Goal: Information Seeking & Learning: Learn about a topic

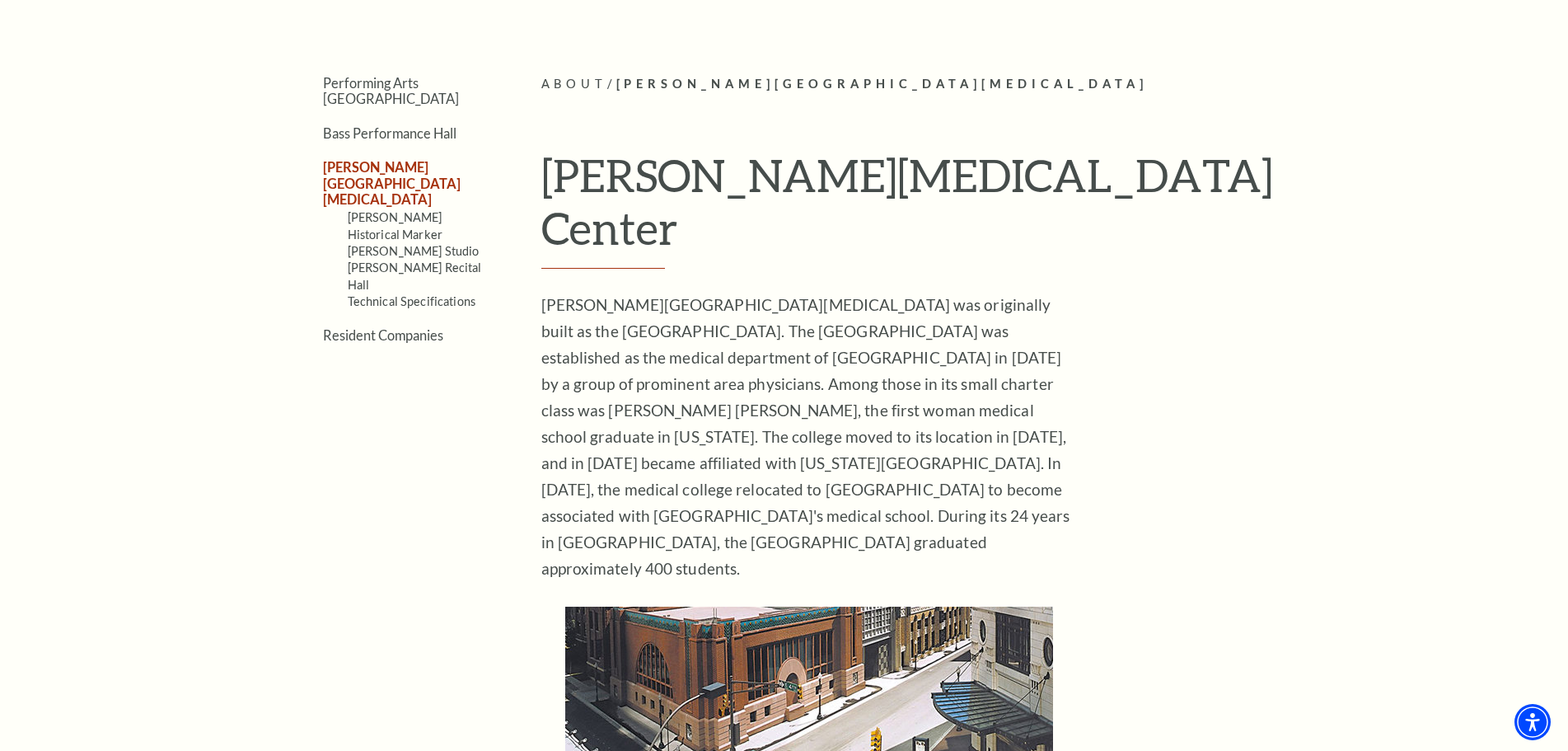
scroll to position [382, 0]
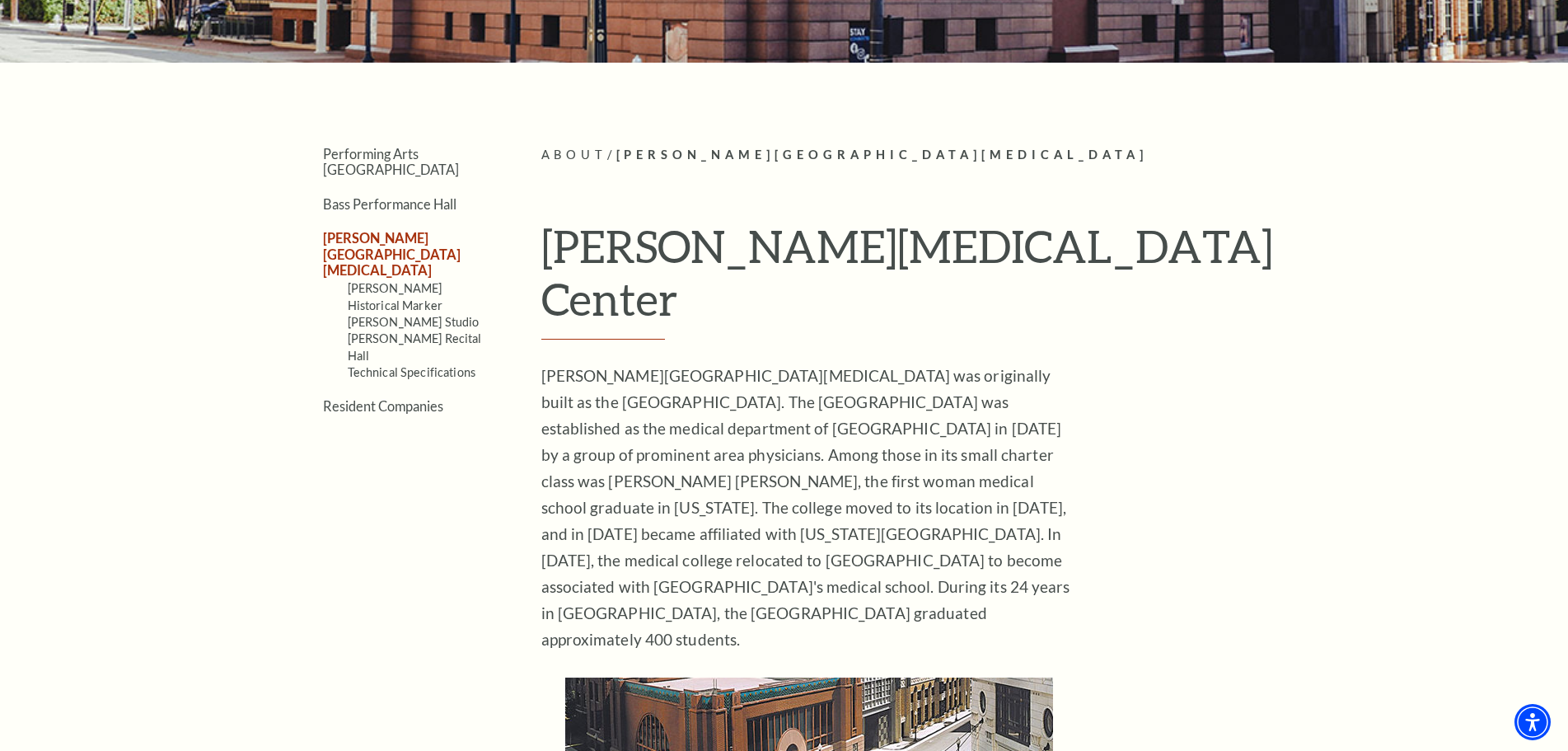
click at [444, 230] on link "[PERSON_NAME][GEOGRAPHIC_DATA][MEDICAL_DATA]" at bounding box center [392, 253] width 137 height 48
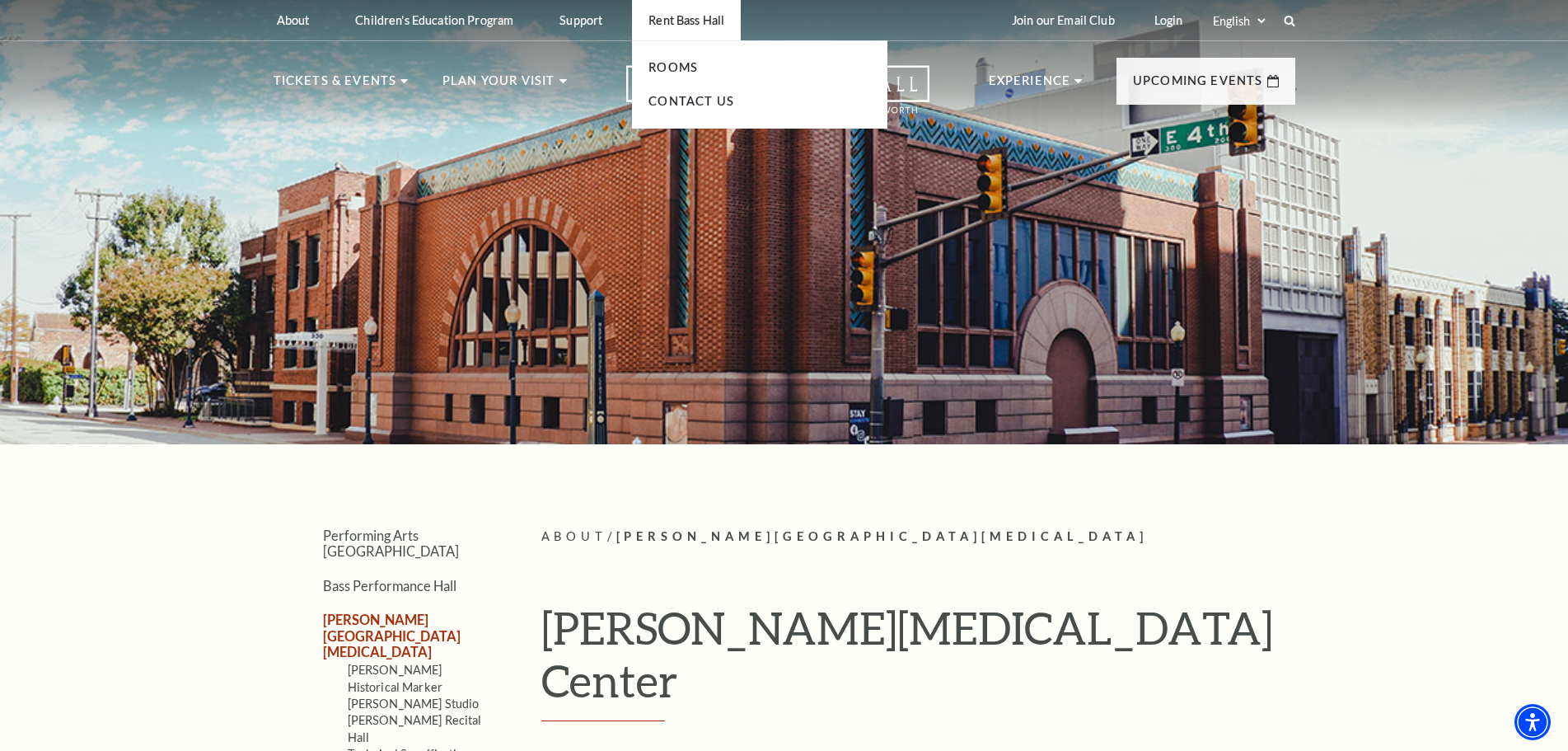
click at [694, 20] on p "Rent Bass Hall" at bounding box center [687, 20] width 76 height 14
click at [691, 65] on link "Rooms" at bounding box center [673, 67] width 50 height 14
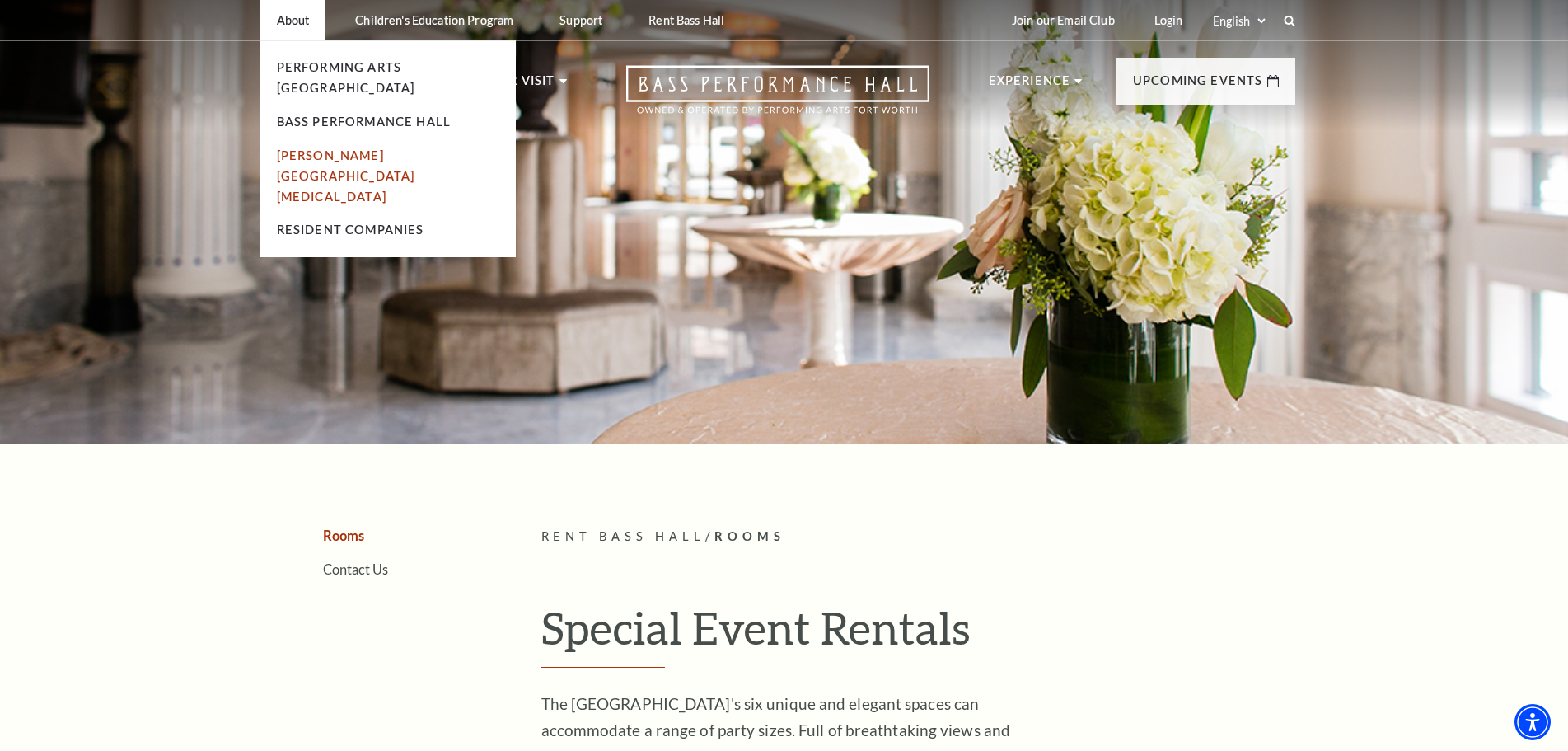
click at [318, 149] on link "[PERSON_NAME][GEOGRAPHIC_DATA][MEDICAL_DATA]" at bounding box center [346, 176] width 138 height 56
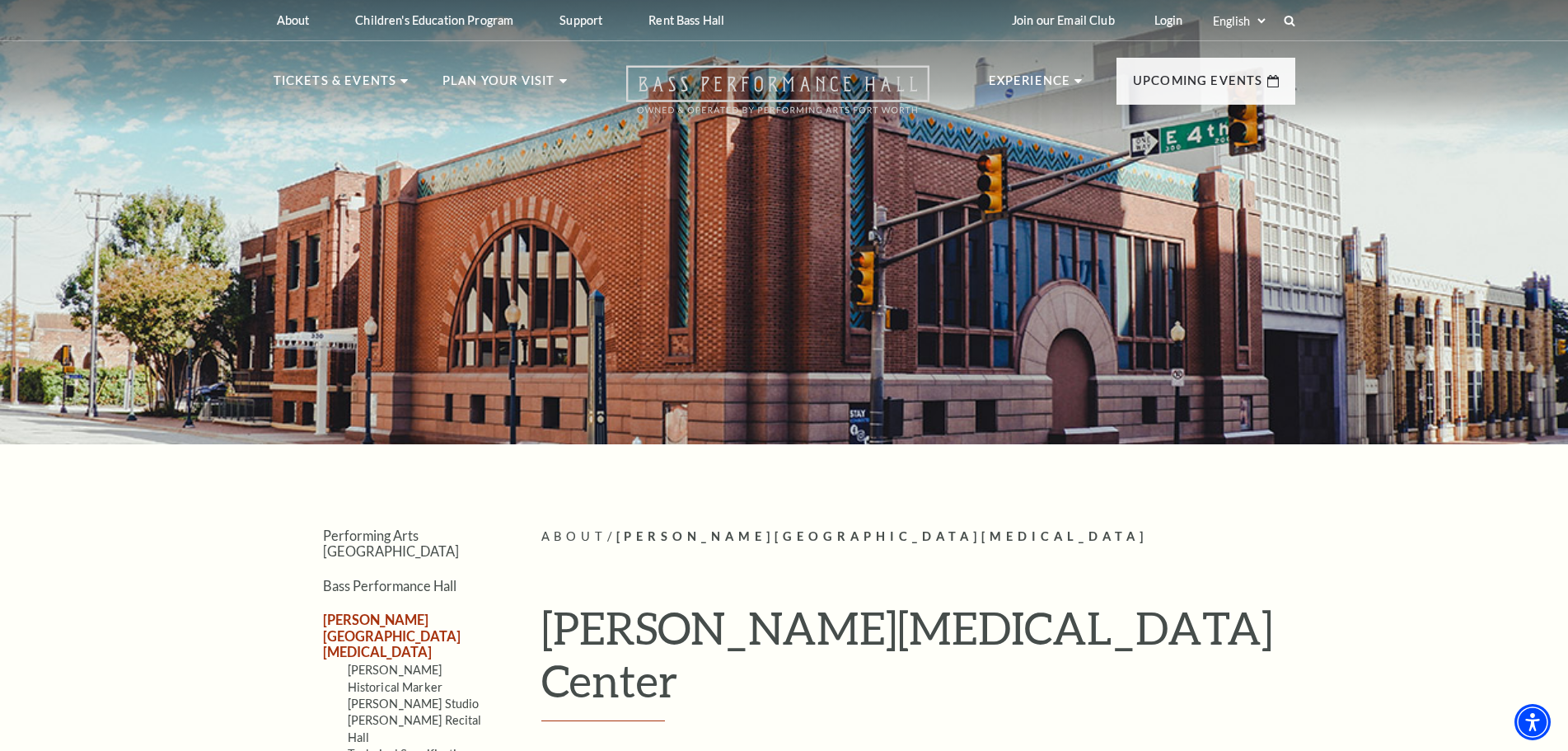
click at [730, 79] on icon "Open this option" at bounding box center [778, 90] width 303 height 49
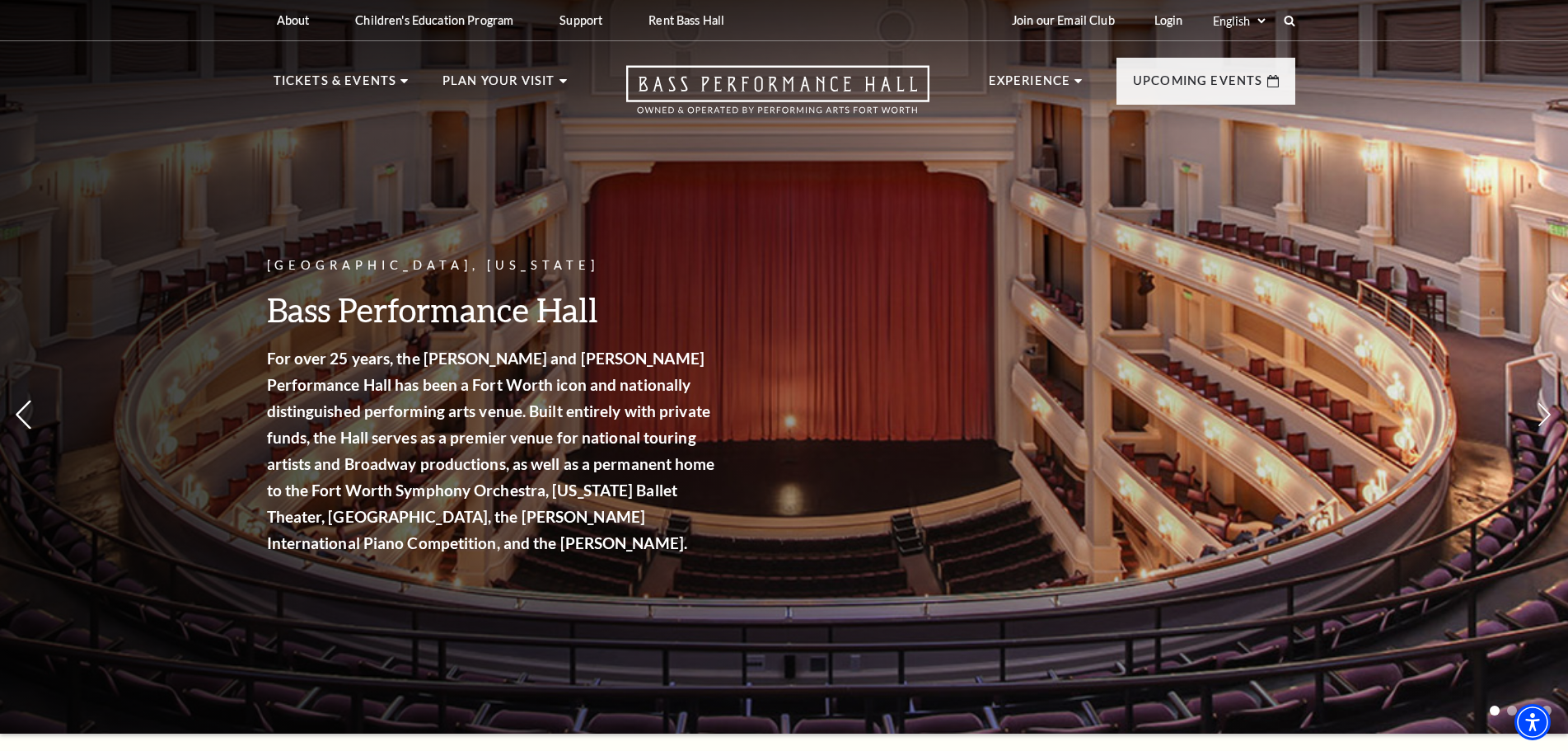
click at [18, 410] on icon at bounding box center [24, 415] width 17 height 29
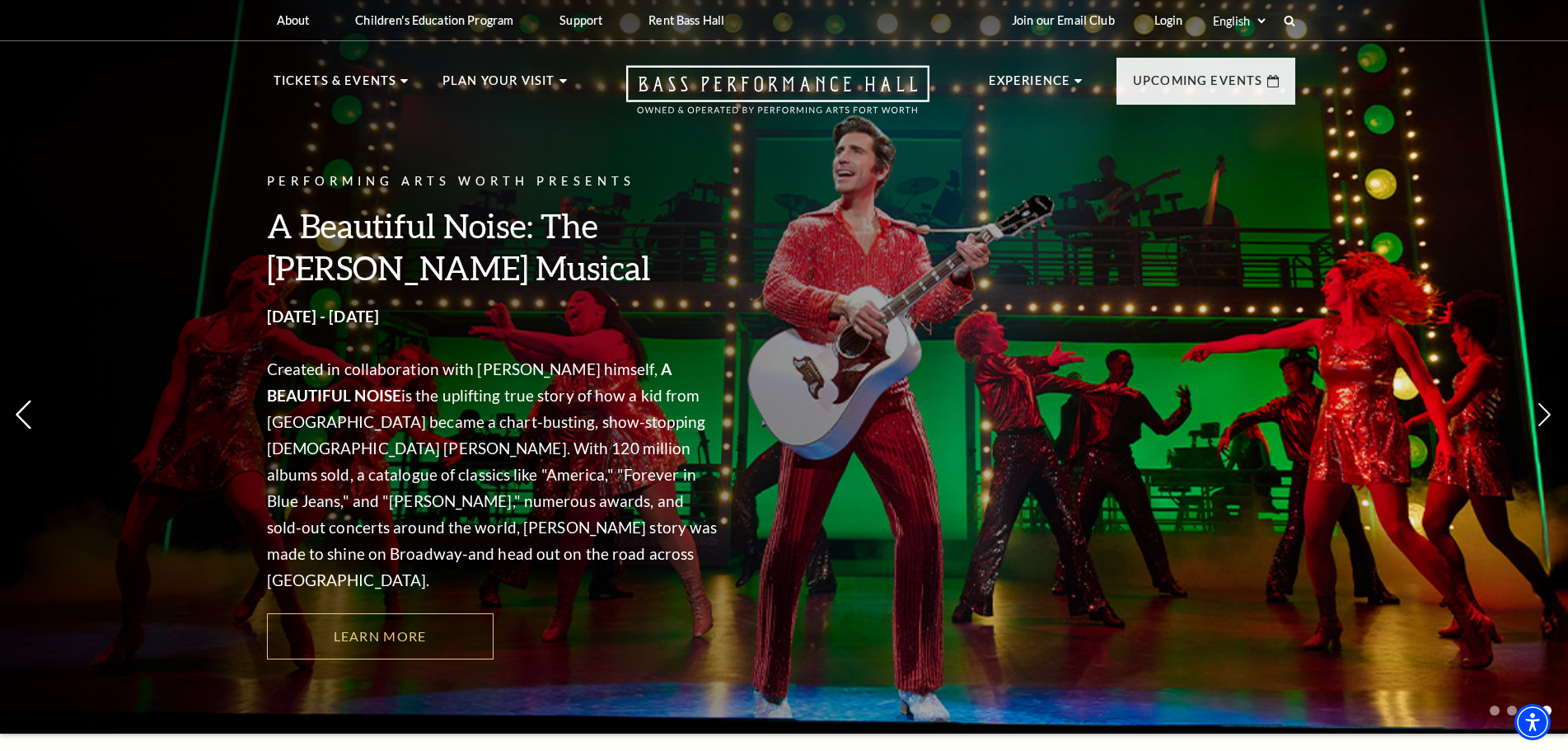
click at [20, 410] on icon at bounding box center [24, 415] width 17 height 29
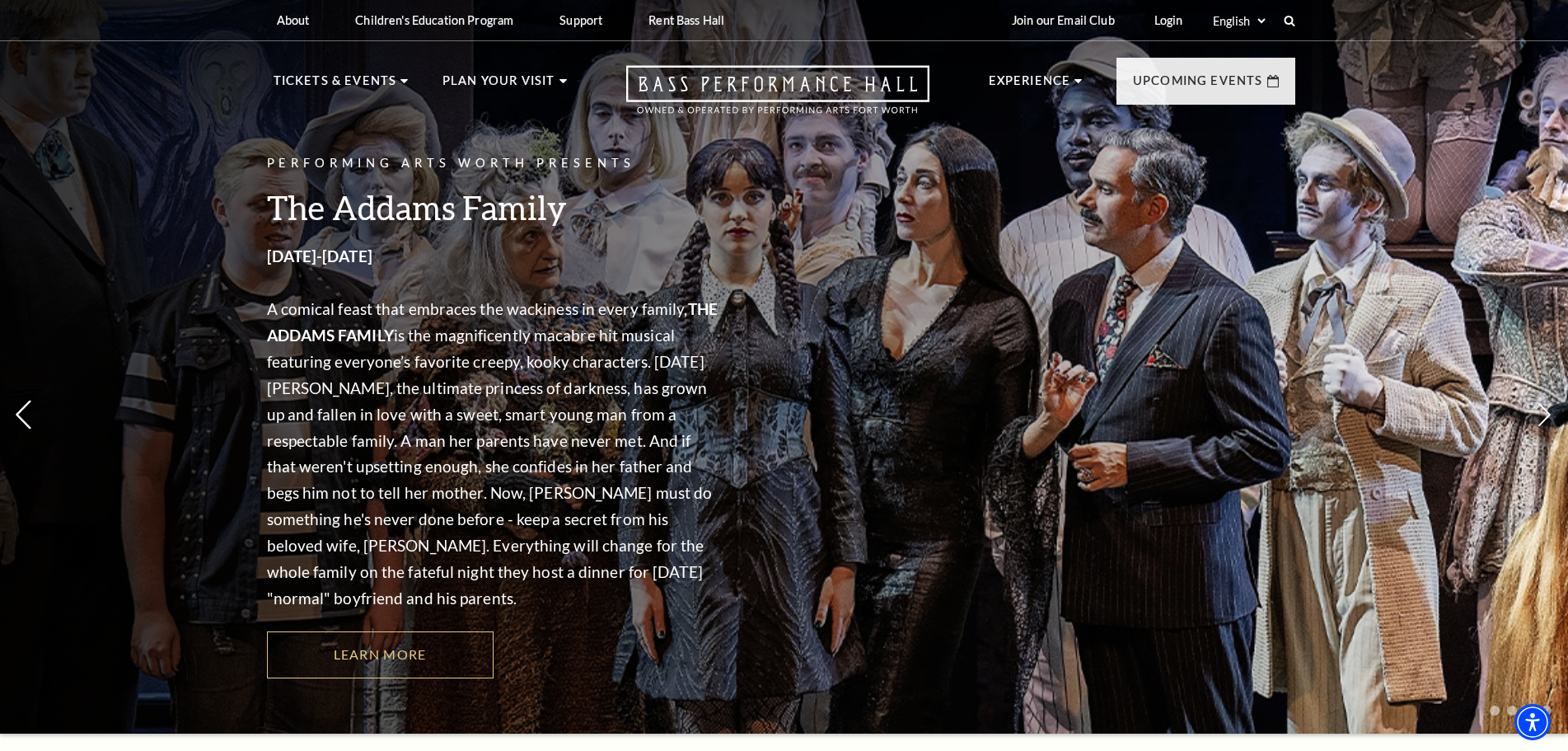
click at [20, 410] on icon at bounding box center [24, 415] width 17 height 29
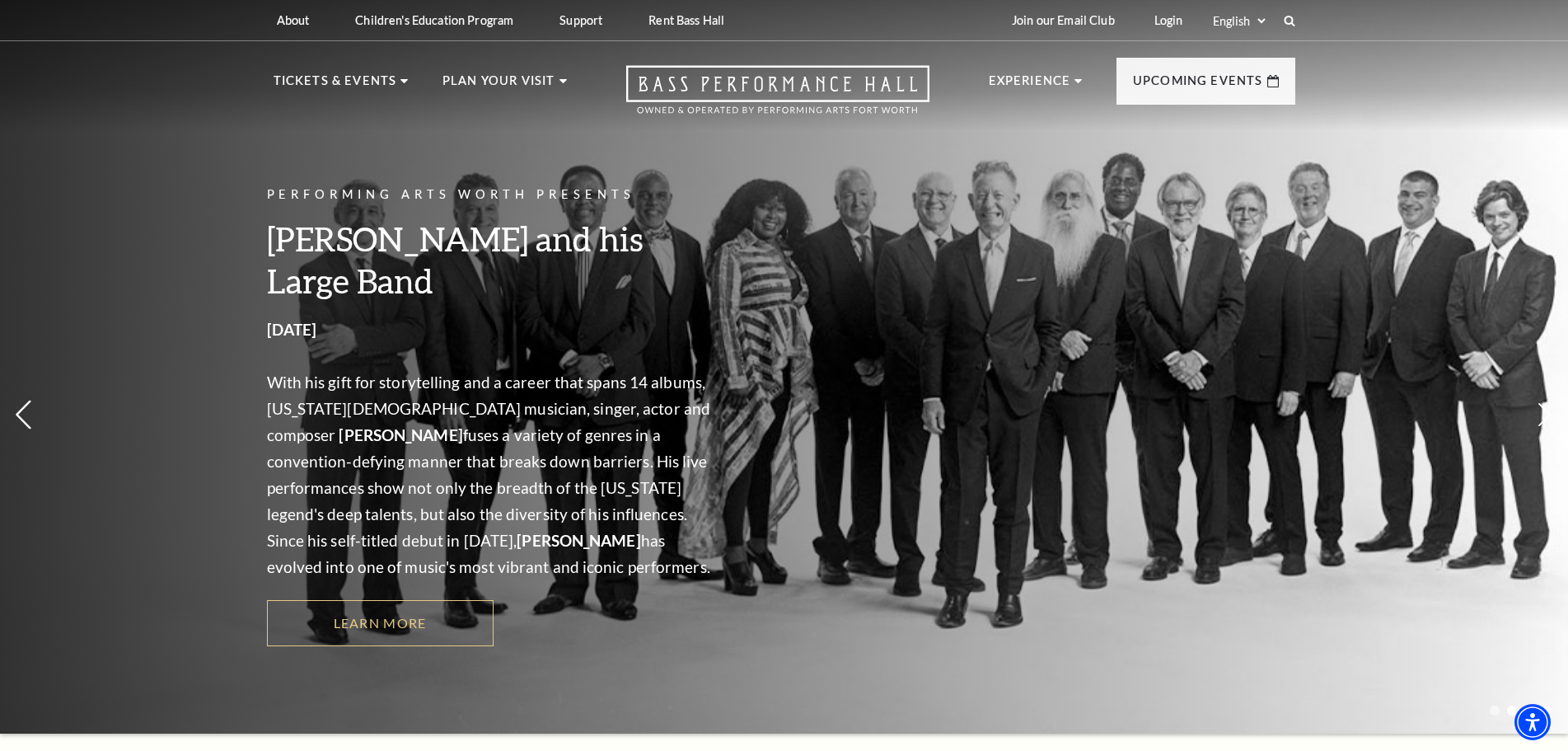
click at [20, 410] on icon at bounding box center [24, 415] width 17 height 29
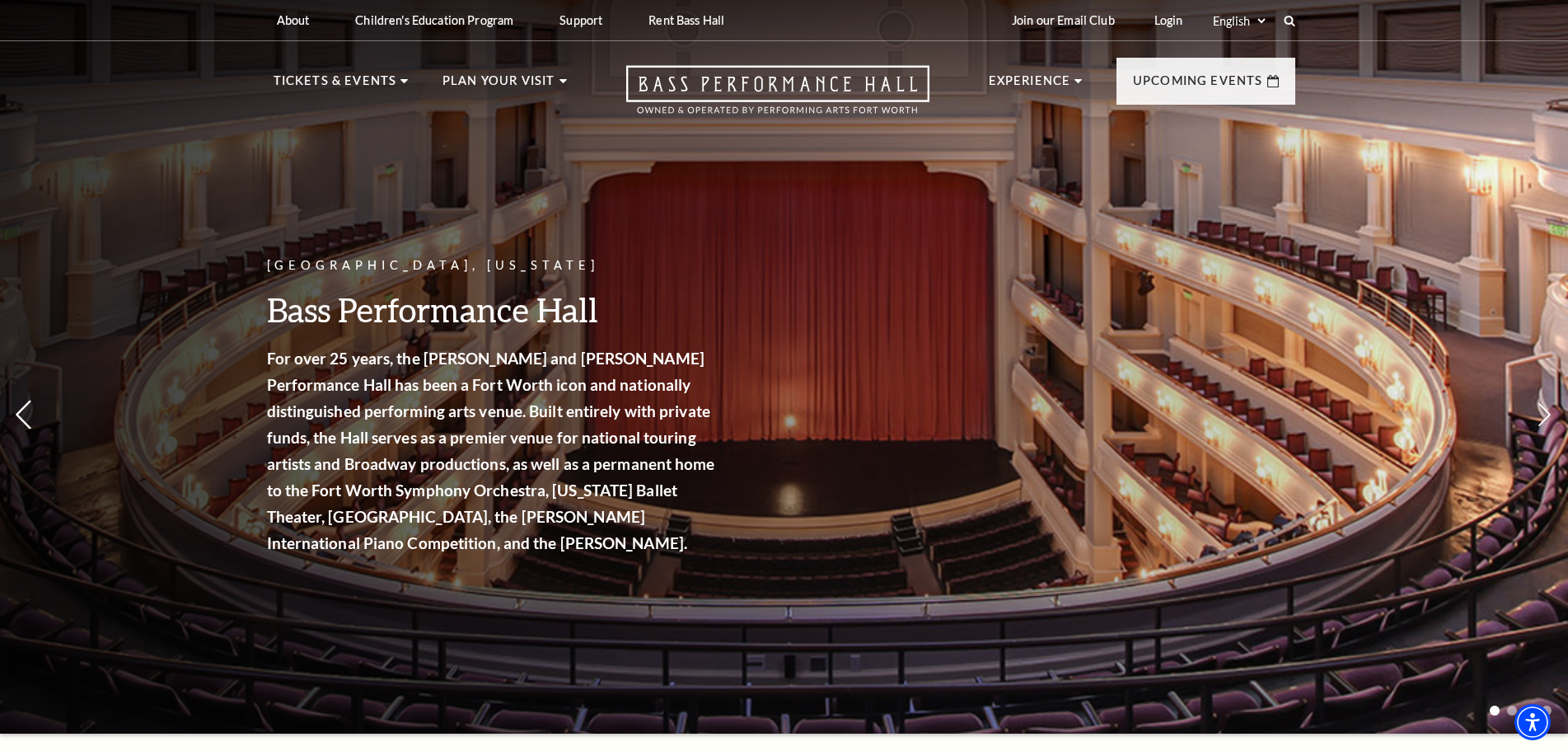
click at [20, 410] on icon at bounding box center [24, 415] width 17 height 29
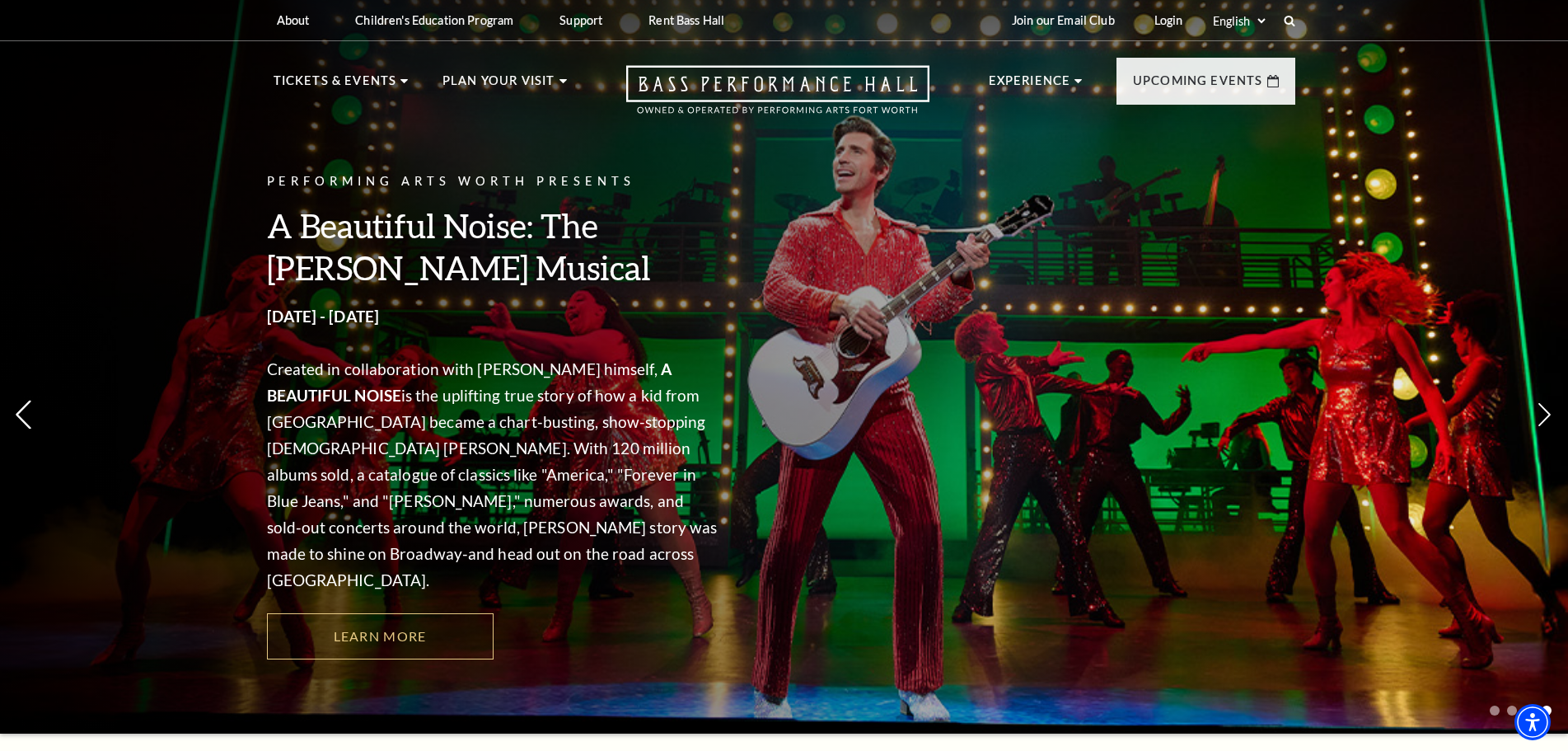
click at [20, 410] on icon at bounding box center [24, 415] width 17 height 29
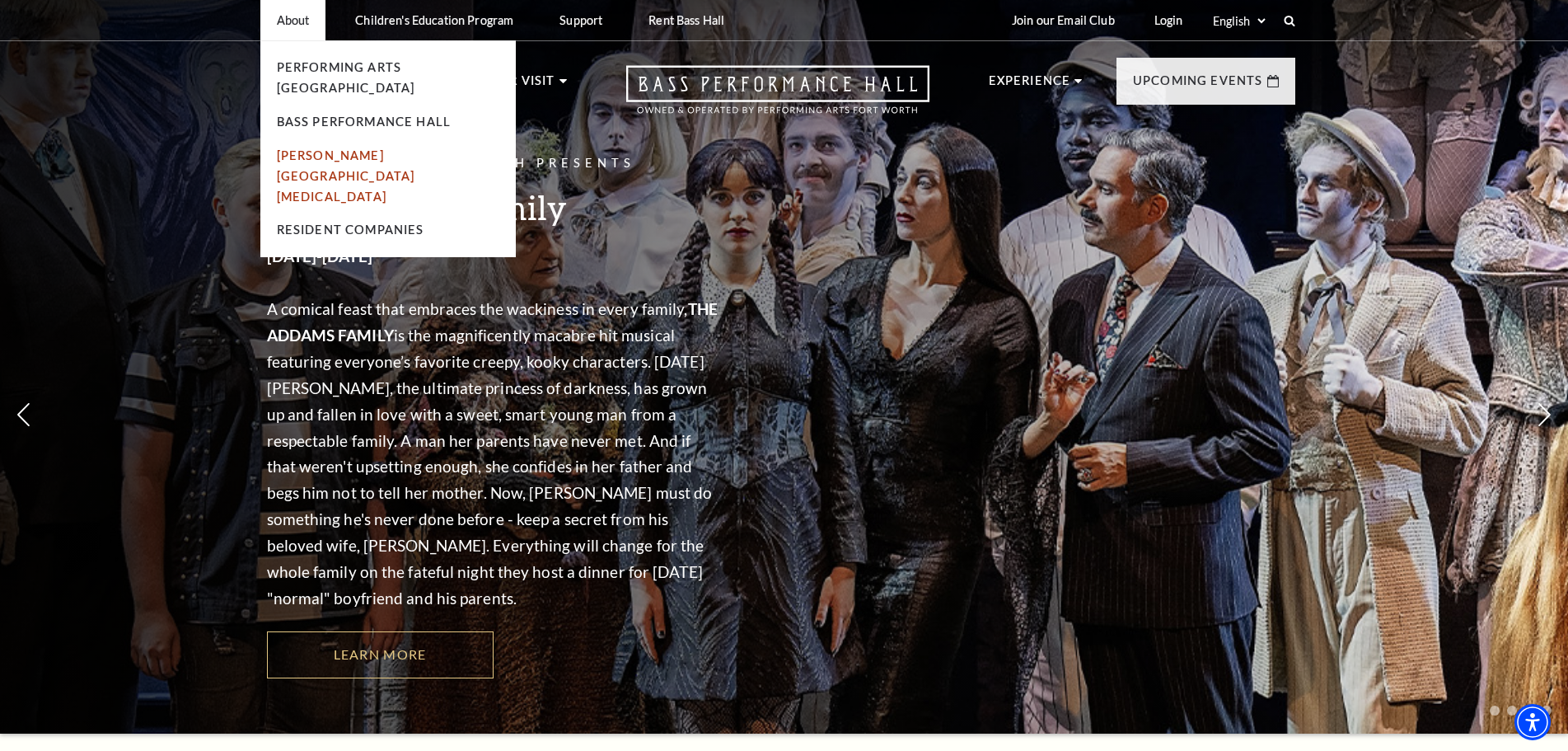
click at [304, 149] on link "[PERSON_NAME][GEOGRAPHIC_DATA][MEDICAL_DATA]" at bounding box center [346, 176] width 138 height 56
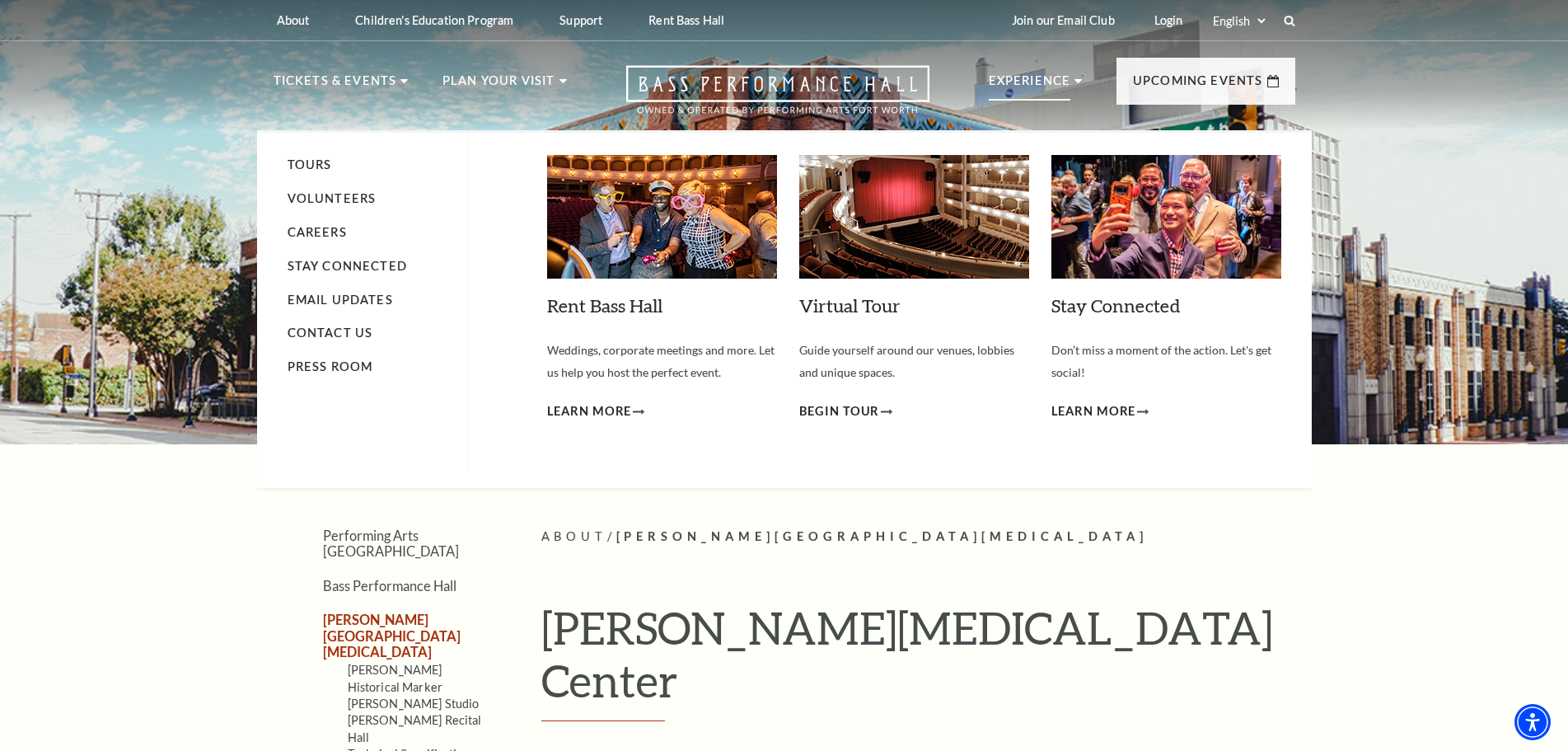
click at [845, 225] on img at bounding box center [914, 217] width 230 height 123
click at [858, 413] on span "Begin Tour" at bounding box center [840, 412] width 81 height 21
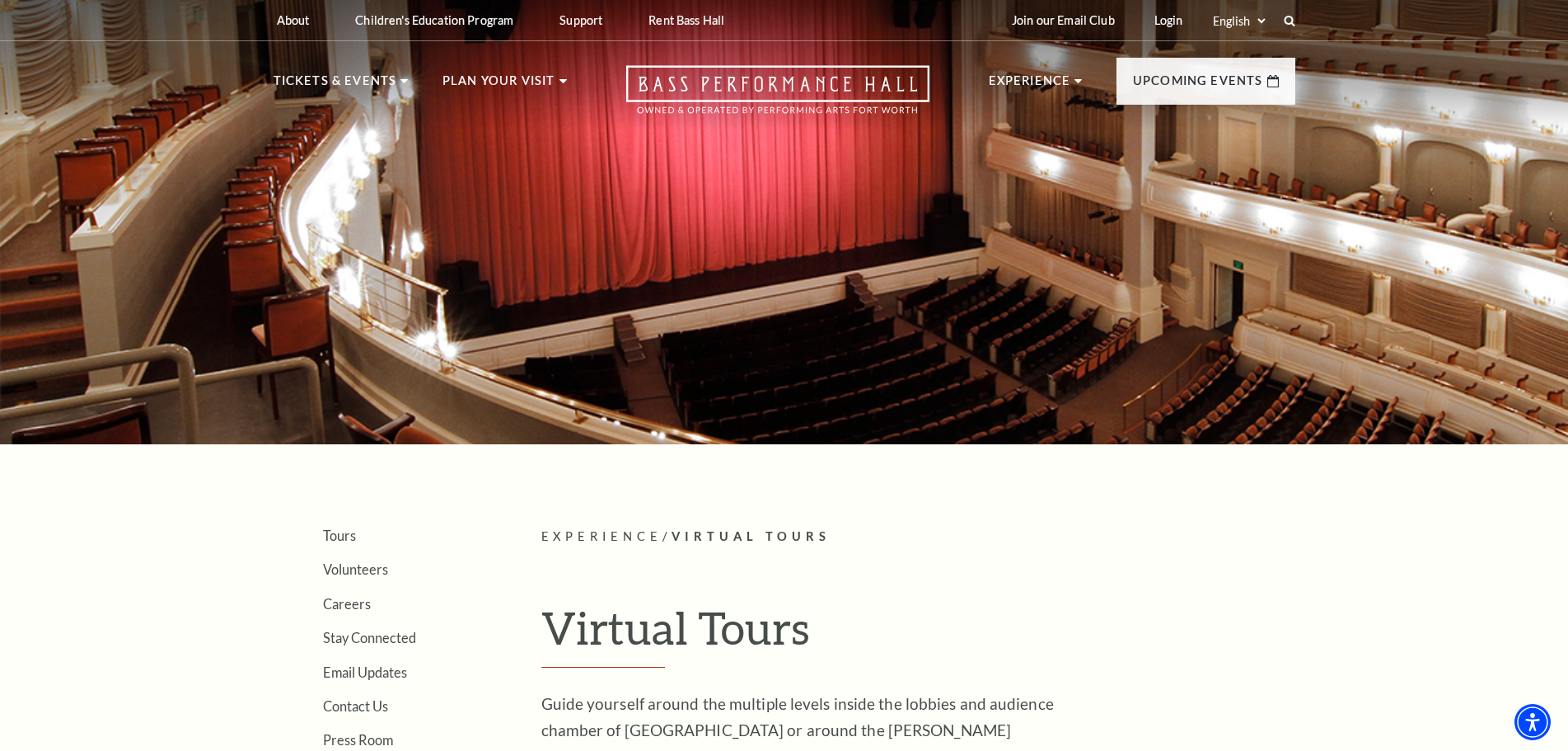
click at [1192, 318] on div at bounding box center [784, 217] width 1568 height 454
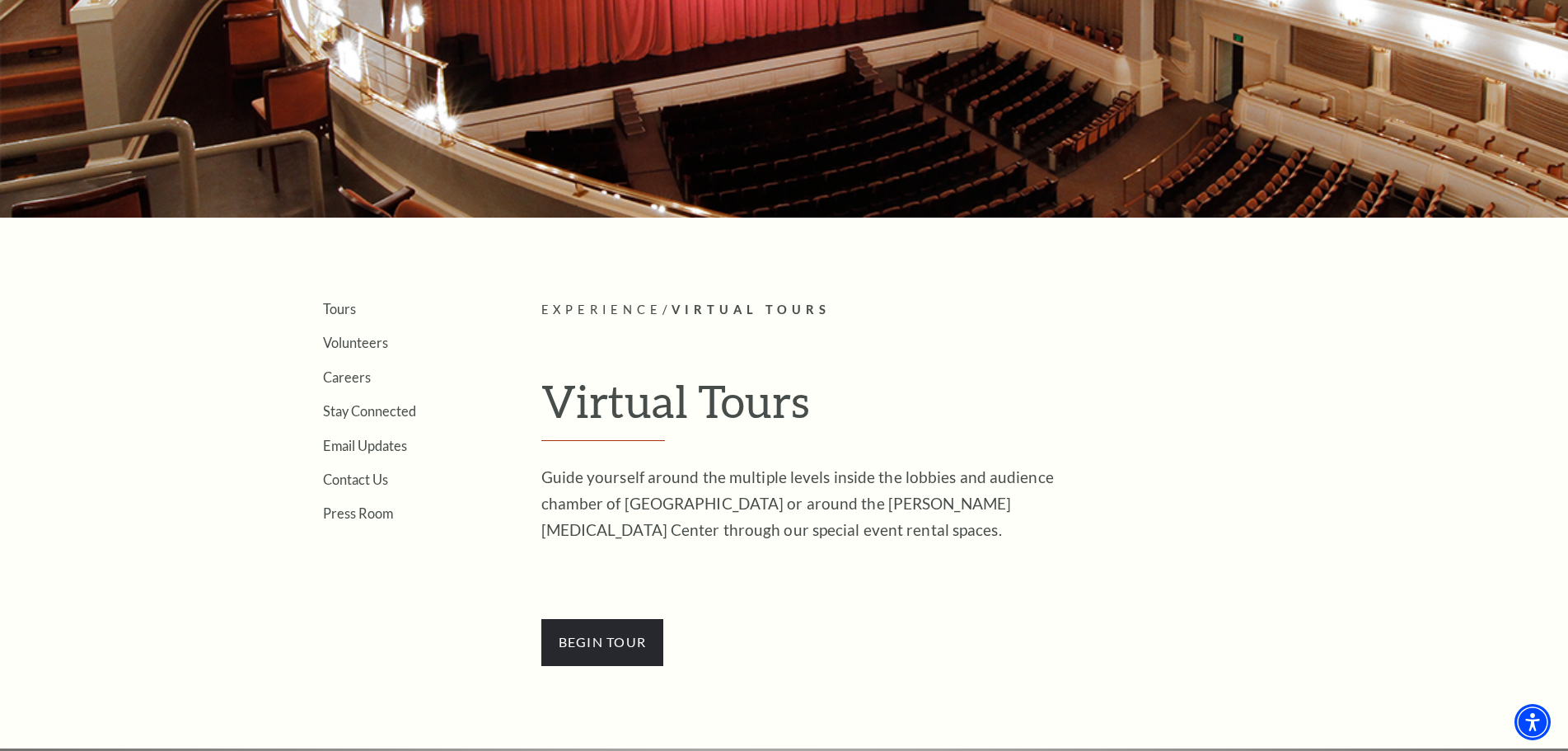
scroll to position [248, 0]
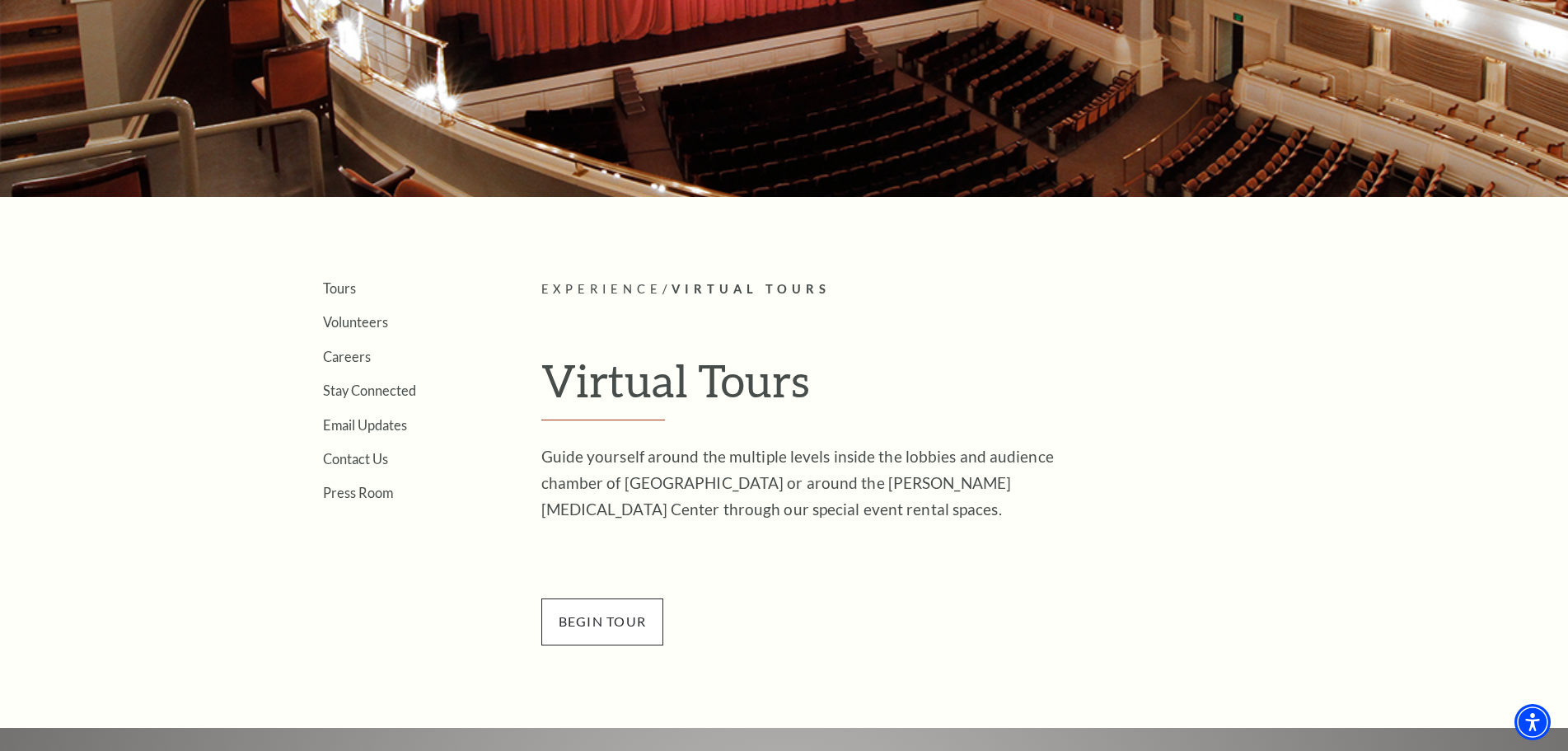
click at [634, 619] on span "BEGin Tour" at bounding box center [603, 621] width 122 height 46
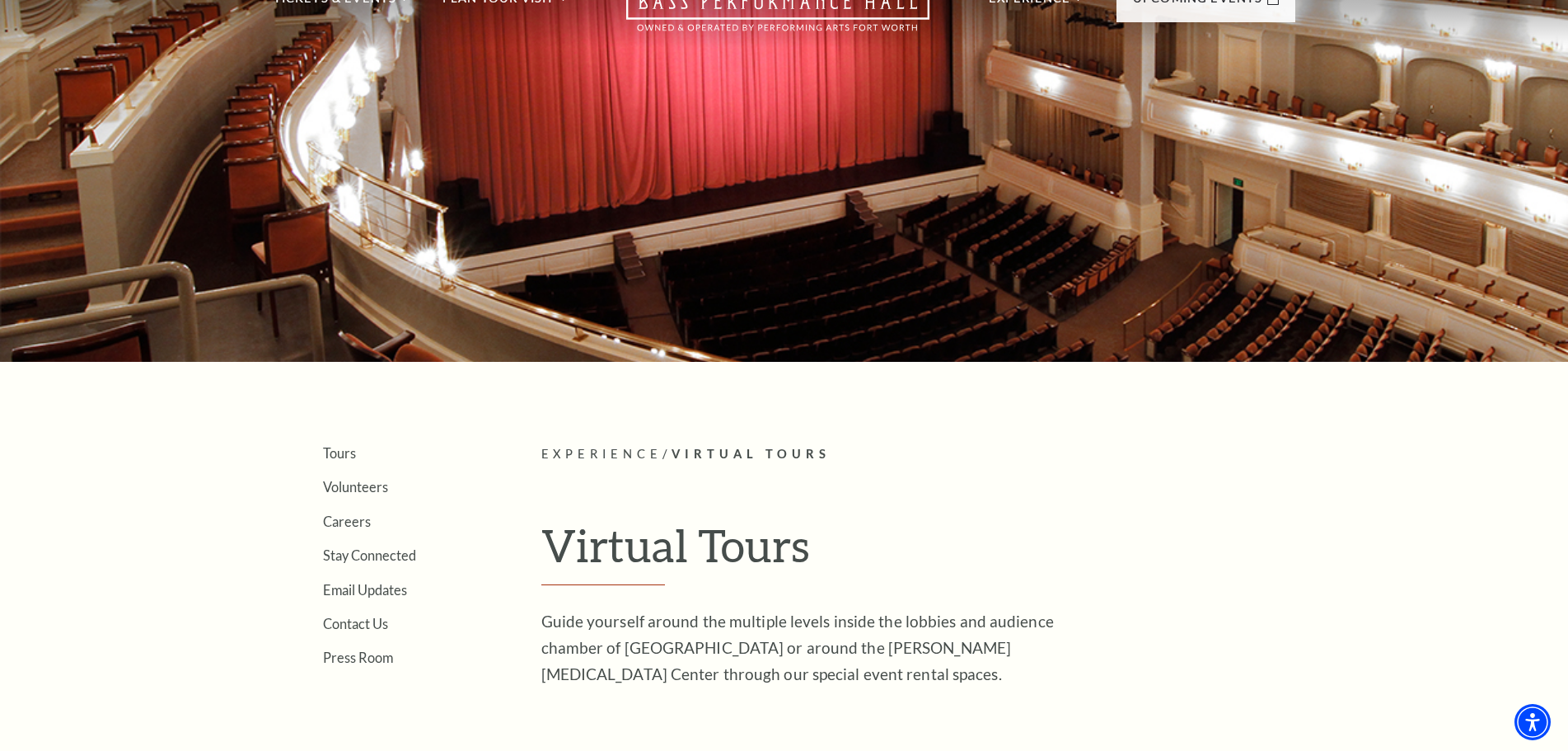
scroll to position [0, 0]
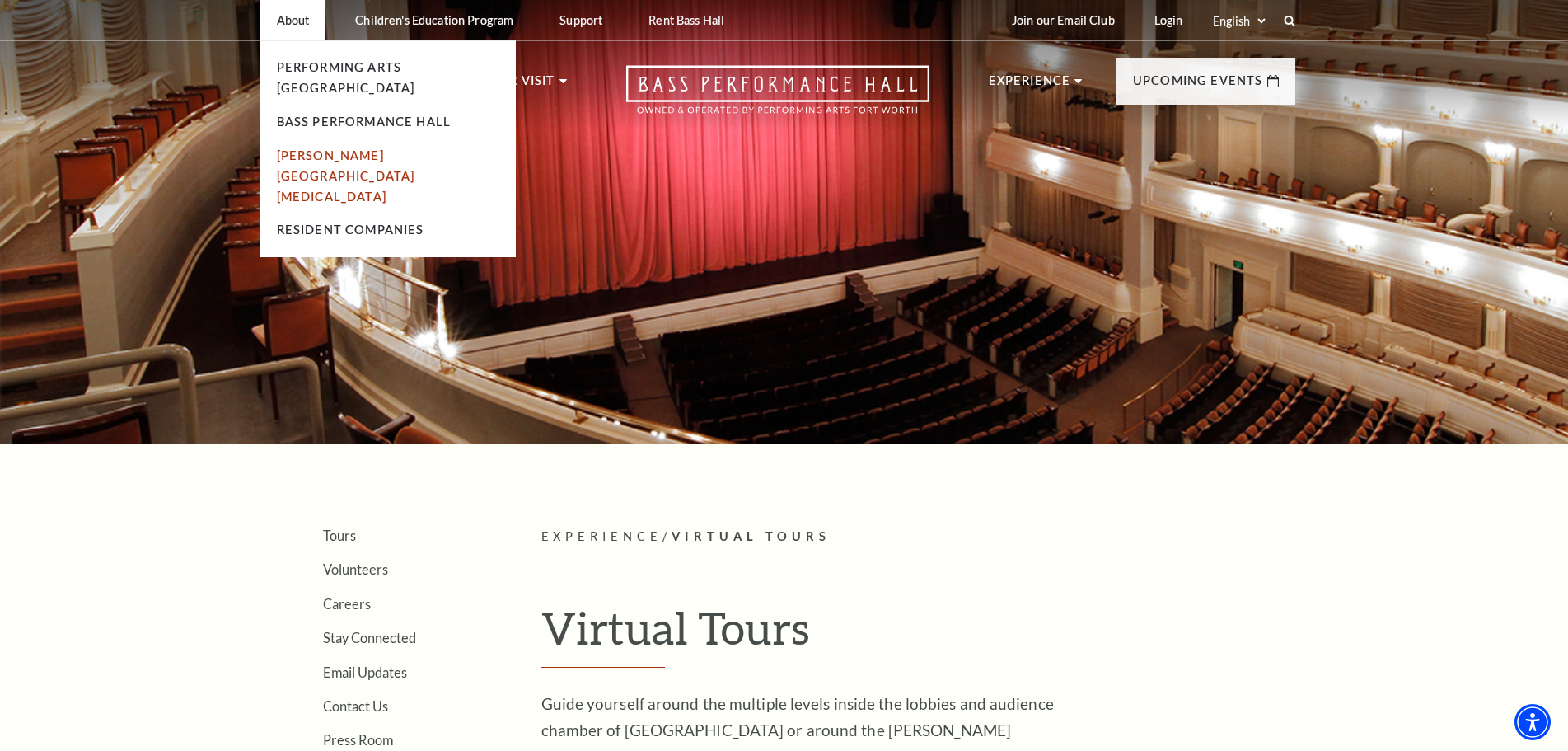
click at [320, 149] on link "[PERSON_NAME][GEOGRAPHIC_DATA][MEDICAL_DATA]" at bounding box center [346, 176] width 138 height 56
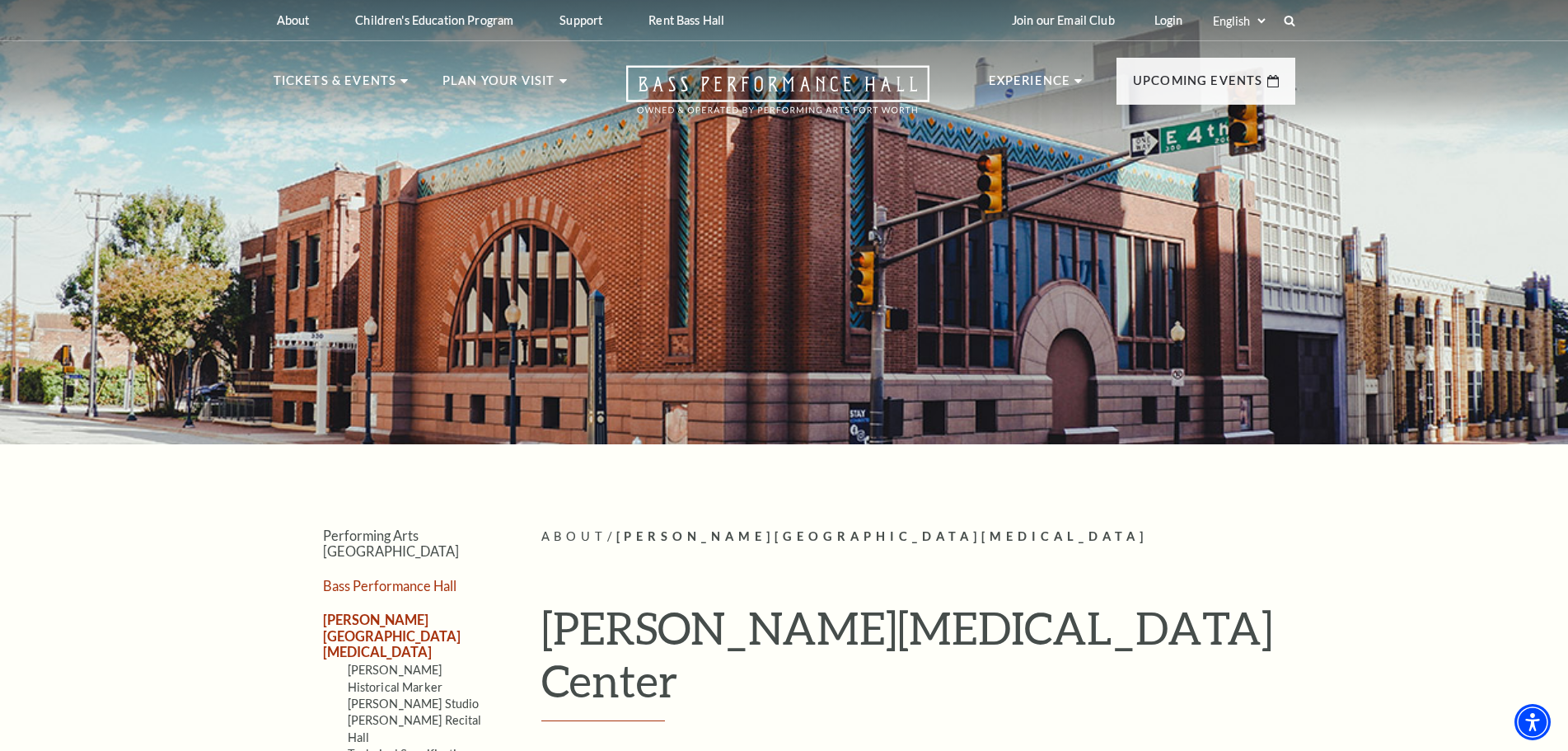
click at [358, 579] on link "Bass Performance Hall" at bounding box center [390, 586] width 134 height 16
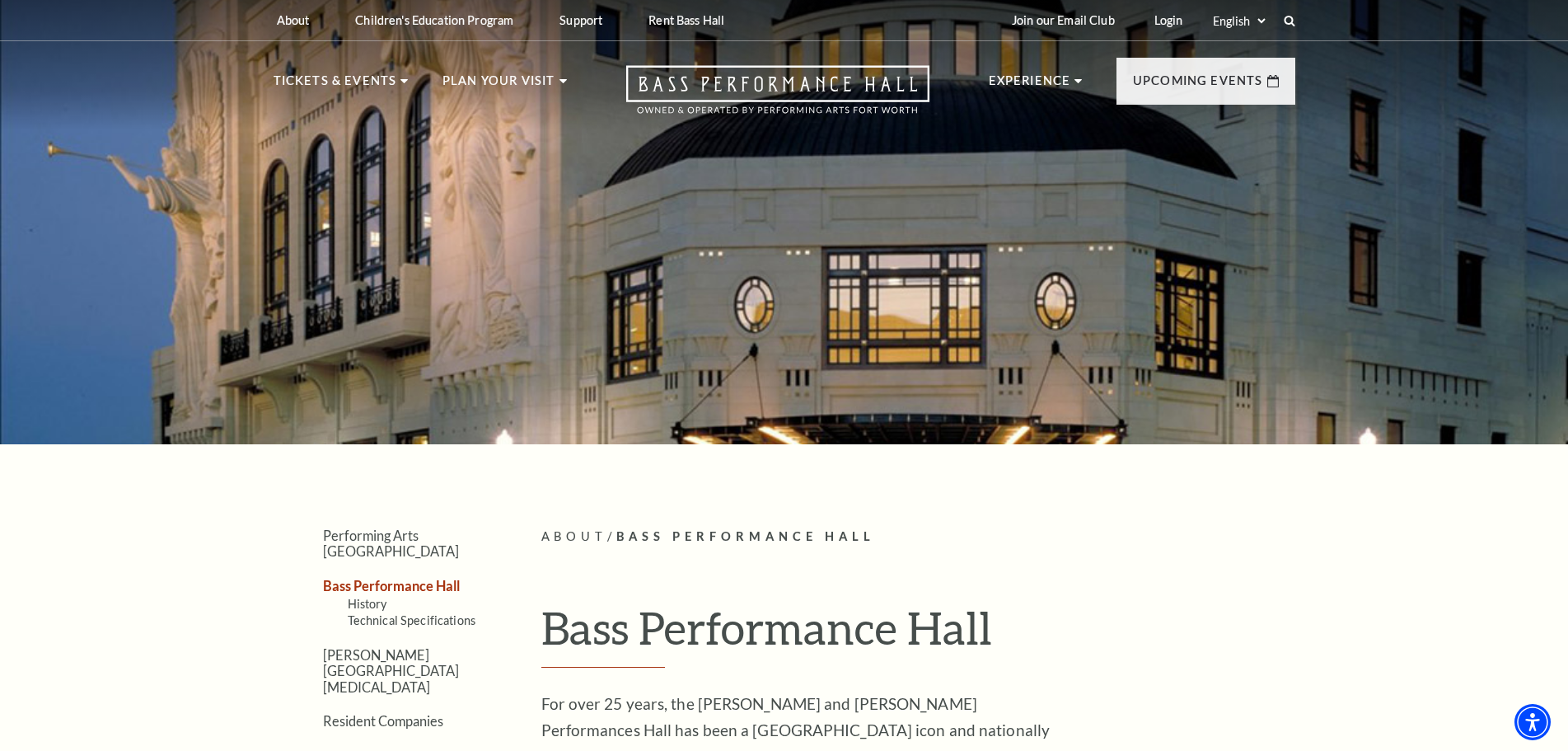
click at [733, 397] on div at bounding box center [784, 217] width 1568 height 454
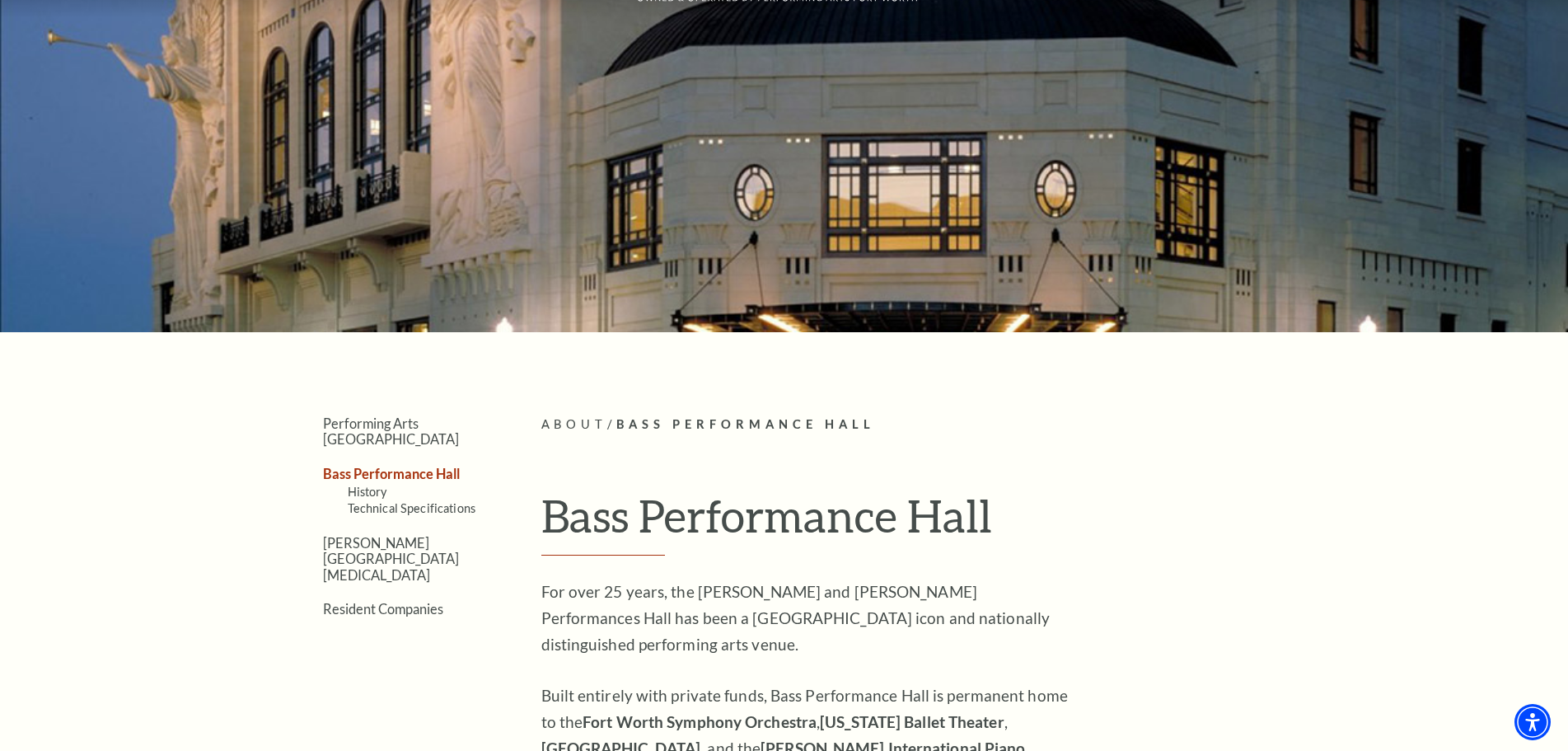
scroll to position [83, 0]
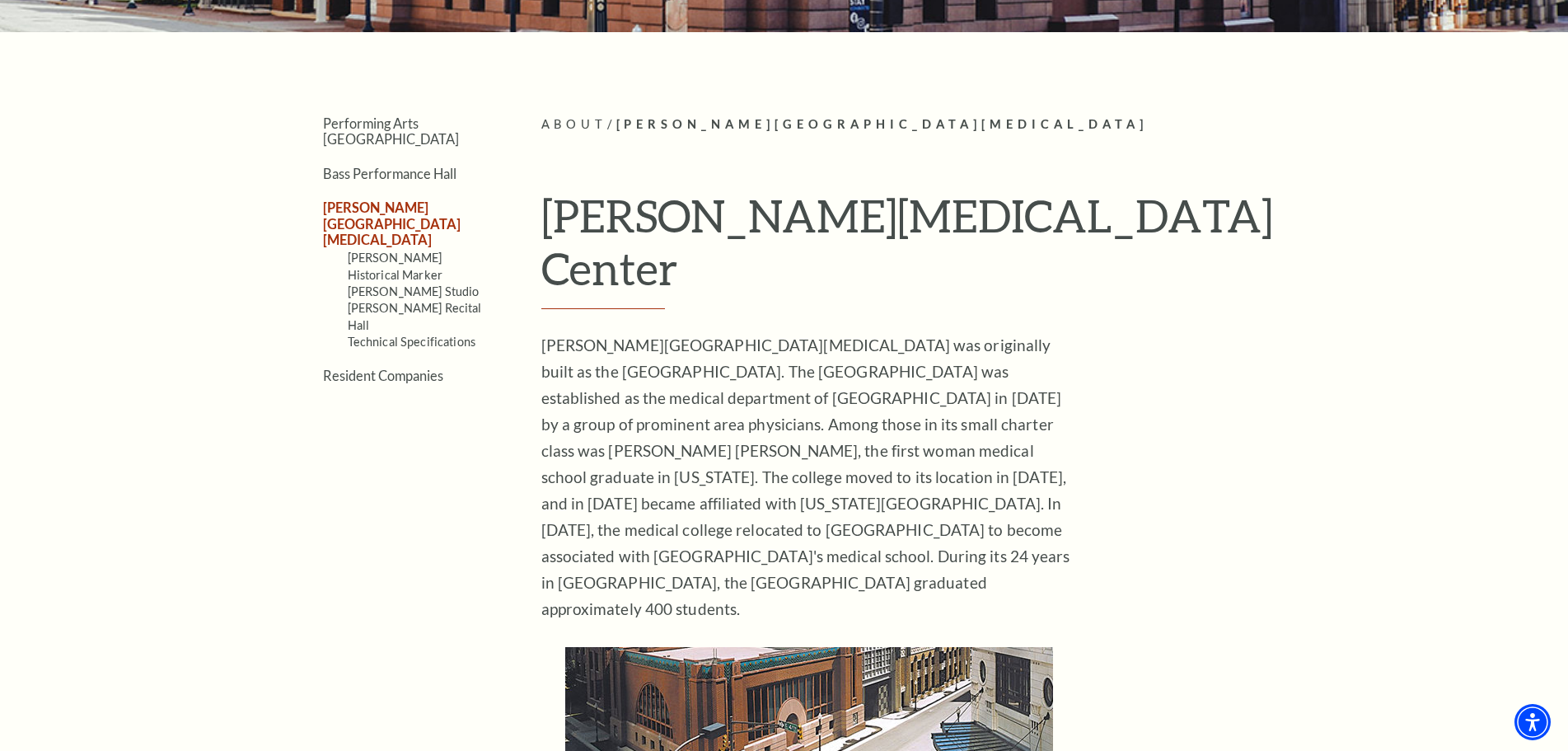
scroll to position [495, 0]
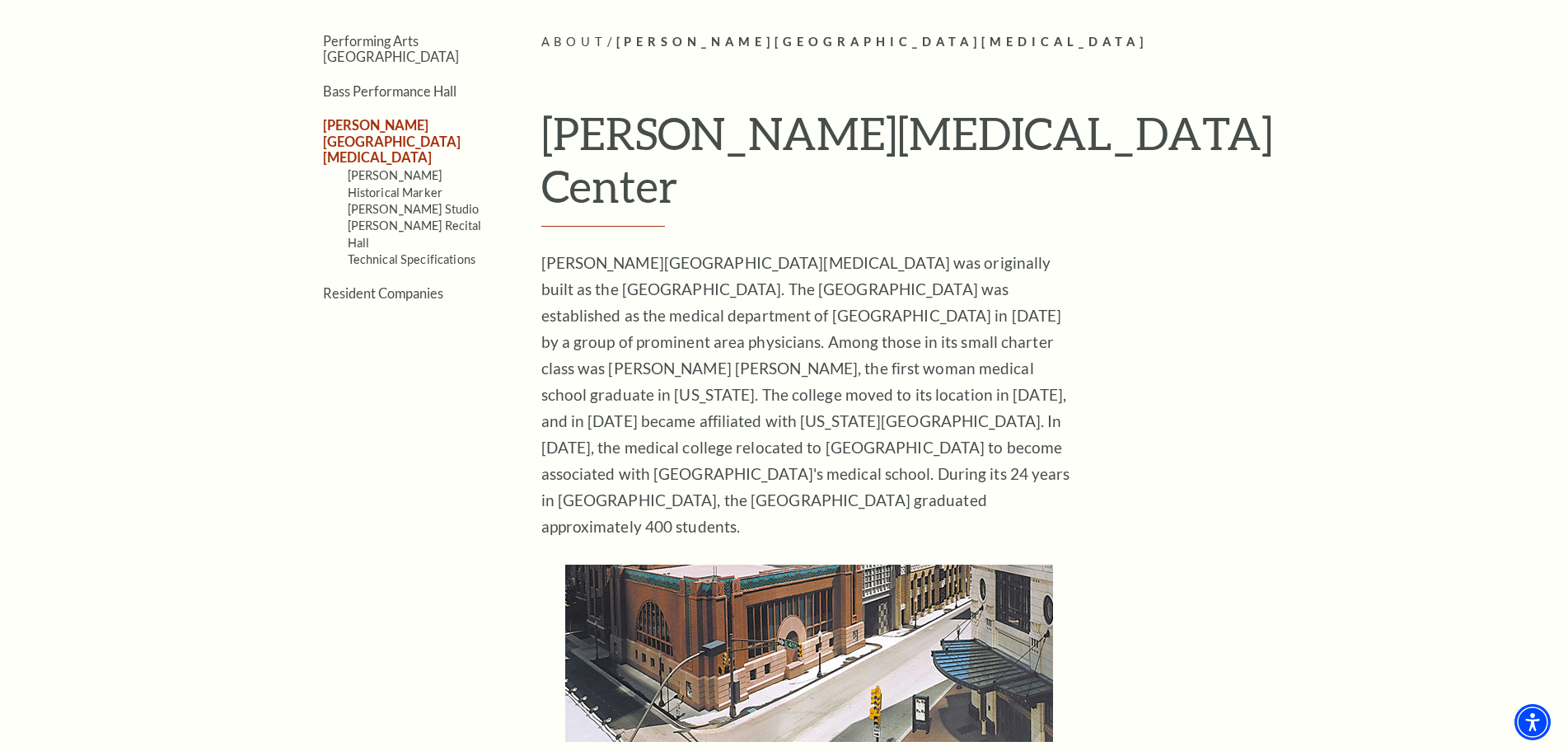
click at [895, 564] on img at bounding box center [809, 653] width 488 height 177
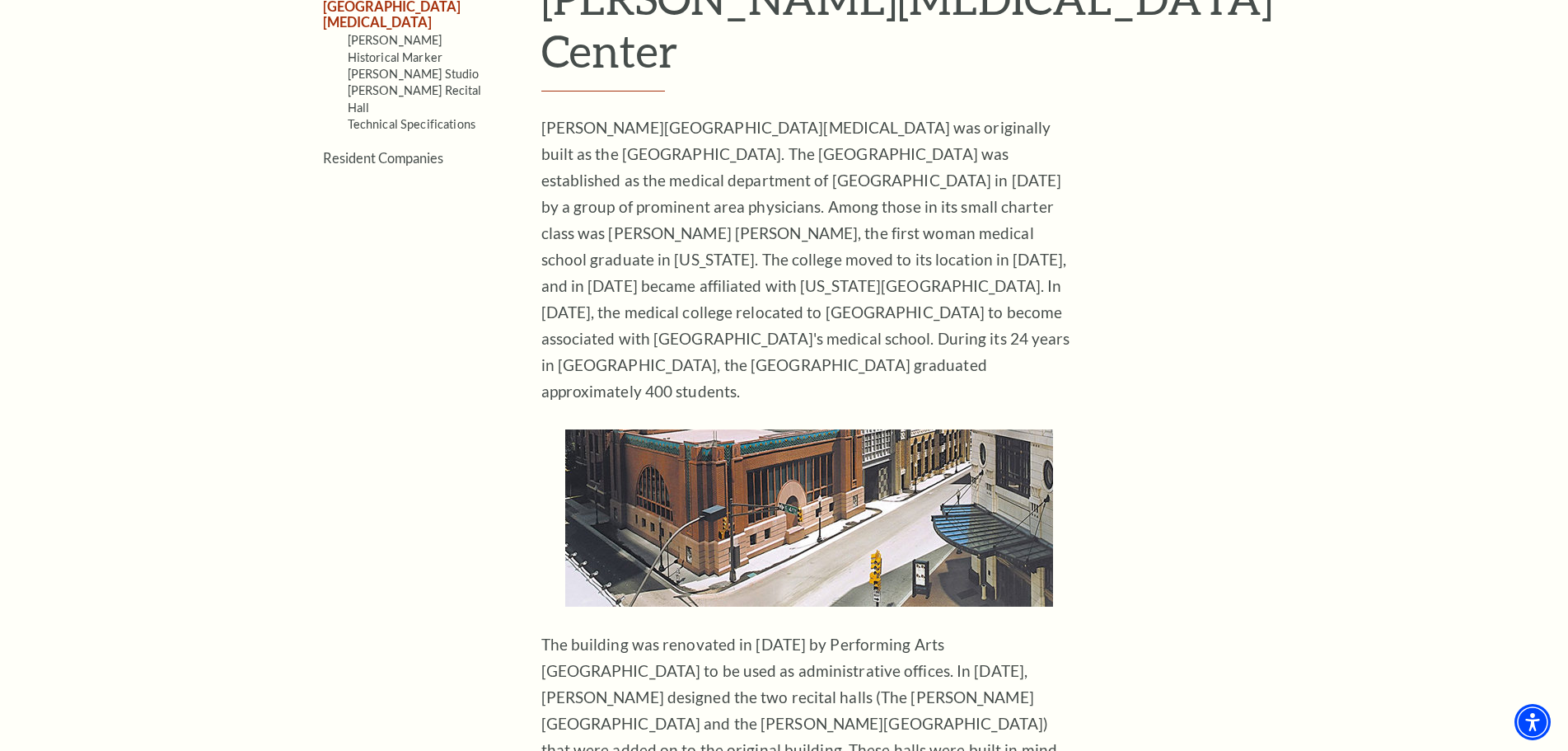
scroll to position [660, 0]
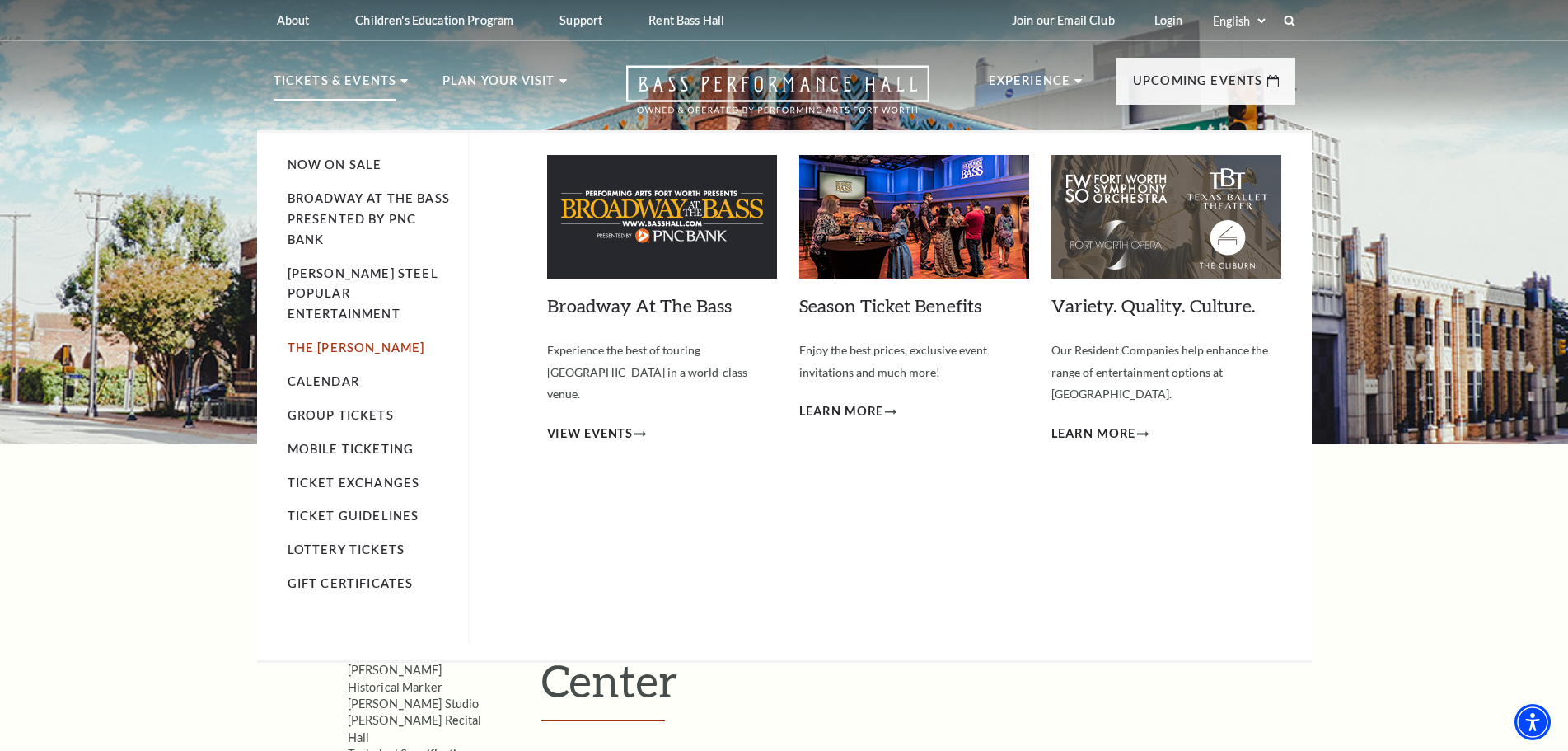
click at [356, 340] on link "The [PERSON_NAME]" at bounding box center [356, 347] width 137 height 14
